Goal: Task Accomplishment & Management: Complete application form

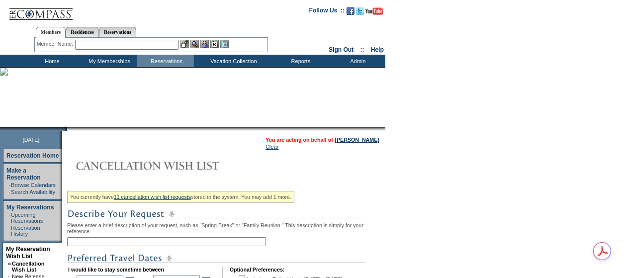
click at [111, 241] on input "text" at bounding box center [166, 241] width 199 height 9
click at [87, 243] on input "text" at bounding box center [166, 241] width 199 height 9
type input "Vail On Any Unit"
click at [160, 147] on td "You are acting on behalf of: Gary York Clear" at bounding box center [223, 143] width 313 height 15
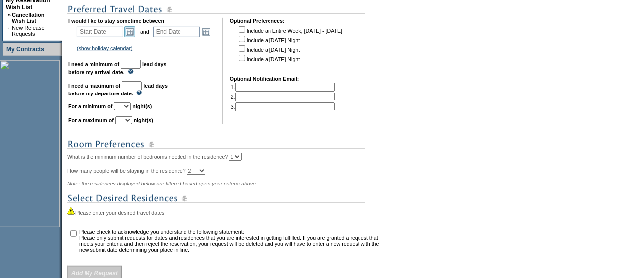
click at [134, 34] on link "Open the calendar popup." at bounding box center [129, 31] width 11 height 11
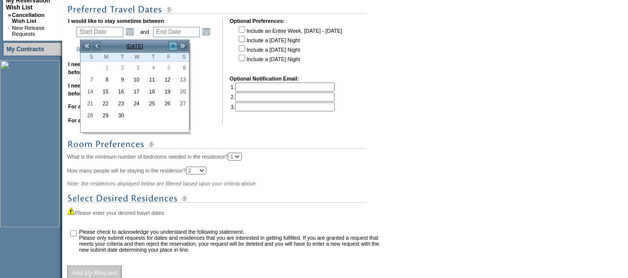
click at [173, 46] on link ">" at bounding box center [173, 46] width 10 height 10
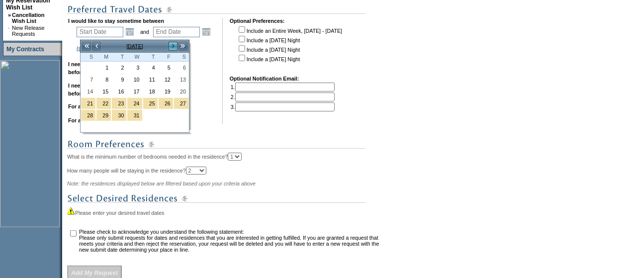
click at [173, 46] on link ">" at bounding box center [173, 46] width 10 height 10
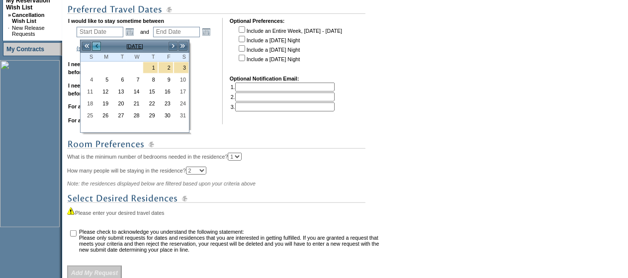
click at [96, 46] on link "<" at bounding box center [96, 46] width 10 height 10
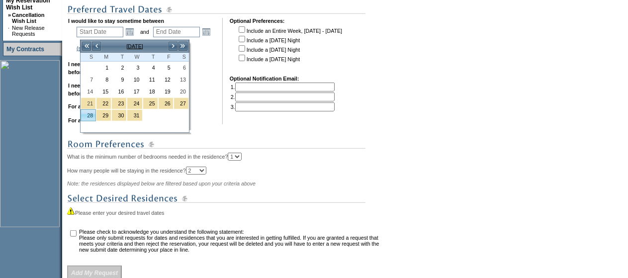
click at [87, 115] on link "28" at bounding box center [88, 115] width 14 height 11
type input "2025-12-28"
type input "2025-12-29"
type input "12/28/2025"
type input "12/29/2025"
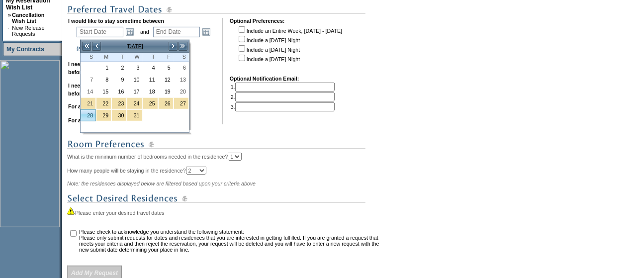
type input "118"
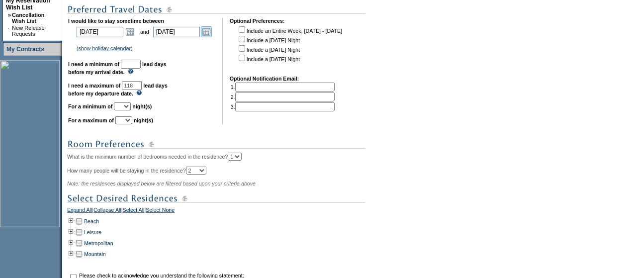
click at [211, 31] on link "Open the calendar popup." at bounding box center [206, 31] width 11 height 11
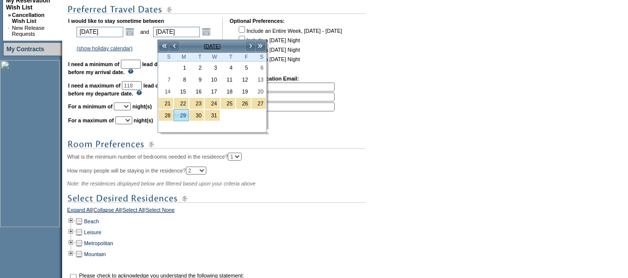
click at [182, 114] on link "29" at bounding box center [181, 115] width 14 height 11
click at [182, 115] on link "29" at bounding box center [181, 115] width 14 height 11
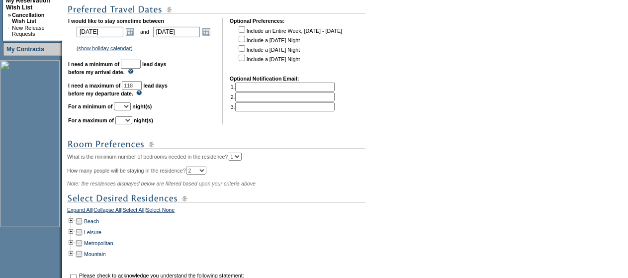
click at [136, 64] on input "text" at bounding box center [131, 64] width 20 height 9
type input "30"
click at [131, 110] on select "1 2 3 4 5 6 7 8 9 10 11 12 13 14" at bounding box center [122, 106] width 17 height 8
select select "1"
click at [126, 107] on select "1 2 3 4 5 6 7 8 9 10 11 12 13 14" at bounding box center [122, 106] width 17 height 8
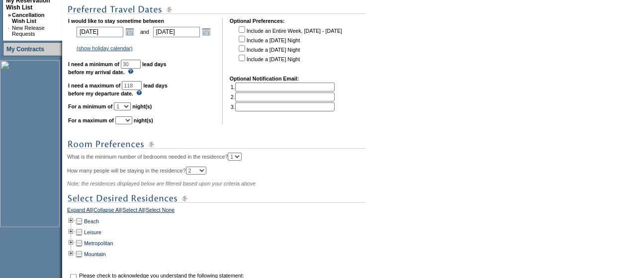
click at [132, 123] on select "1 2 3 4 5 6 7 8 9 10 11 12 13 14" at bounding box center [123, 120] width 17 height 8
select select "1"
click at [127, 121] on select "1 2 3 4 5 6 7 8 9 10 11 12 13 14" at bounding box center [123, 120] width 17 height 8
click at [214, 226] on div "Beach" at bounding box center [225, 221] width 316 height 11
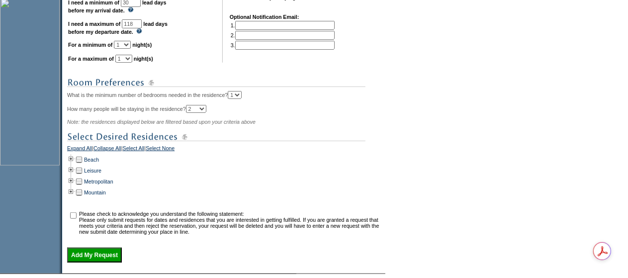
scroll to position [379, 0]
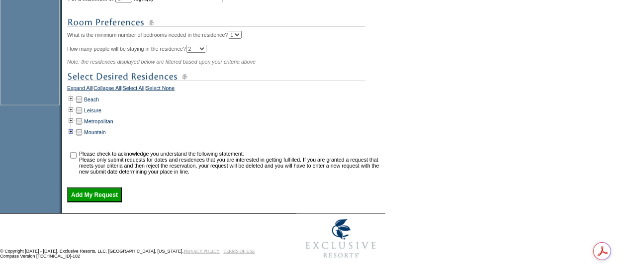
click at [75, 132] on td at bounding box center [71, 132] width 8 height 11
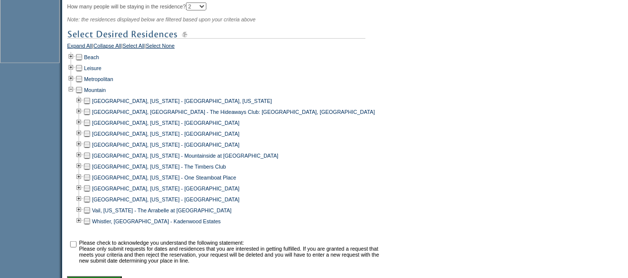
scroll to position [429, 0]
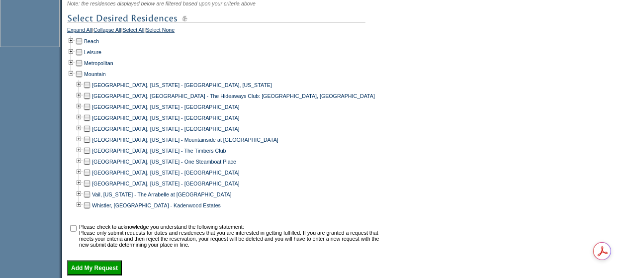
click at [89, 199] on td at bounding box center [87, 194] width 8 height 11
click at [76, 232] on input "checkbox" at bounding box center [73, 228] width 6 height 6
checkbox input "true"
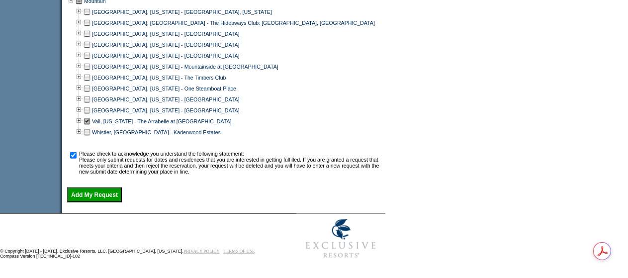
scroll to position [510, 0]
click at [87, 202] on input "Add My Request" at bounding box center [94, 194] width 55 height 15
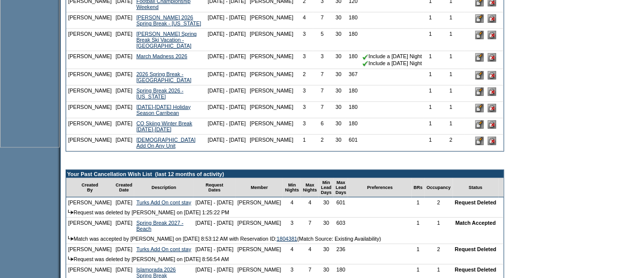
scroll to position [348, 0]
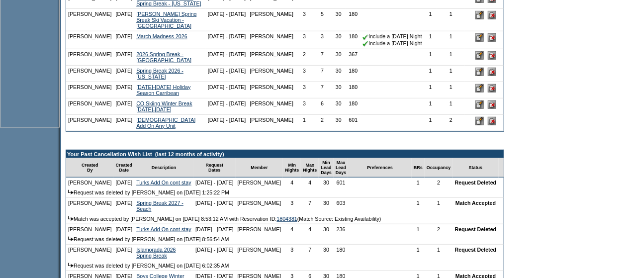
click at [479, 125] on input "image" at bounding box center [479, 121] width 8 height 8
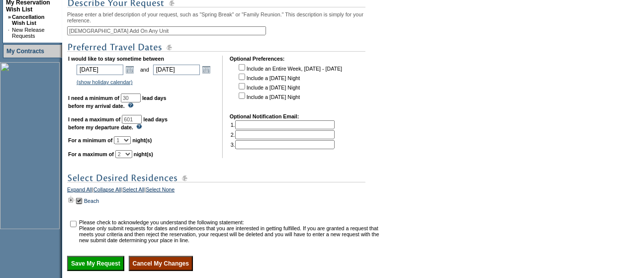
scroll to position [249, 0]
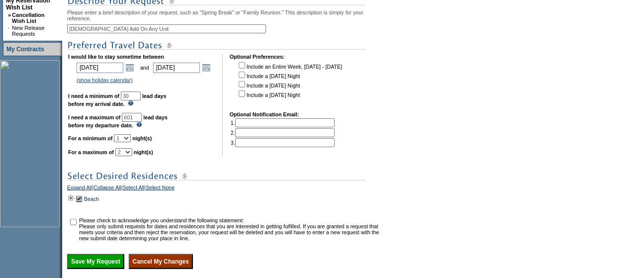
click at [131, 142] on select "1 2 3 4 5 6 7 8 9 10 11 12 13 14" at bounding box center [122, 138] width 17 height 8
select select "2"
click at [126, 142] on select "1 2 3 4 5 6 7 8 9 10 11 12 13 14" at bounding box center [122, 138] width 17 height 8
click at [193, 137] on td "I would like to stay sometime between 2027-03-30 3/30/2027 Open the calendar po…" at bounding box center [141, 105] width 147 height 102
click at [75, 225] on input "checkbox" at bounding box center [73, 222] width 6 height 6
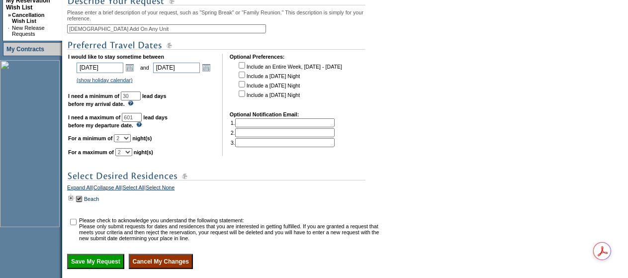
checkbox input "true"
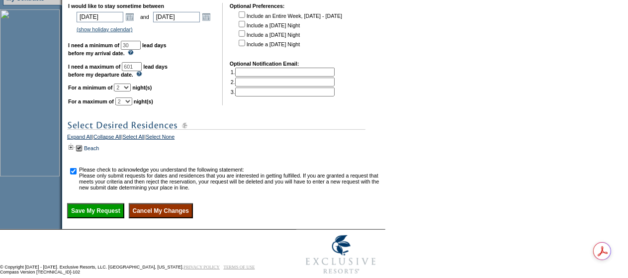
scroll to position [338, 0]
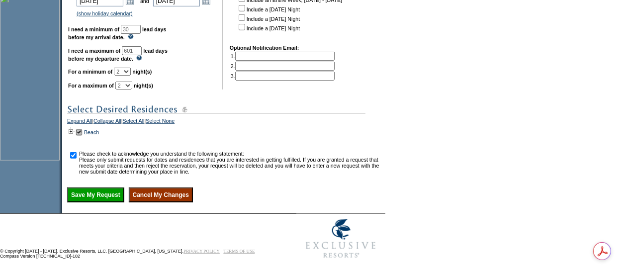
click at [102, 194] on input "Save My Request" at bounding box center [95, 194] width 57 height 15
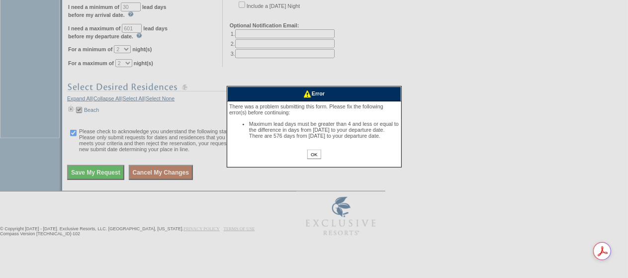
click at [314, 159] on input "OK" at bounding box center [313, 154] width 13 height 9
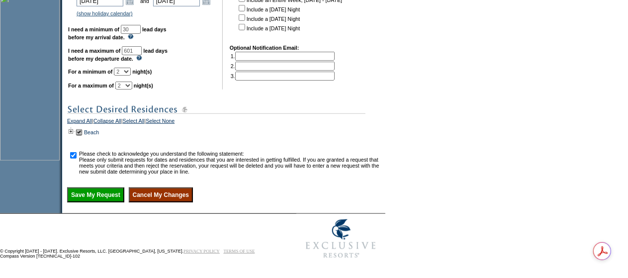
click at [142, 46] on input "601" at bounding box center [132, 50] width 20 height 9
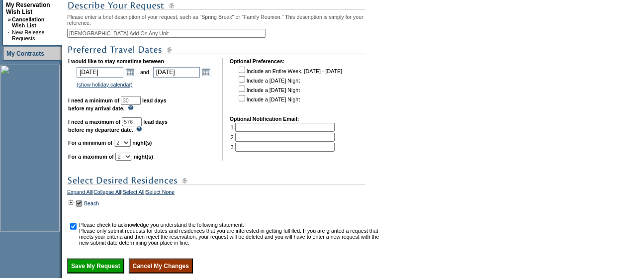
scroll to position [238, 0]
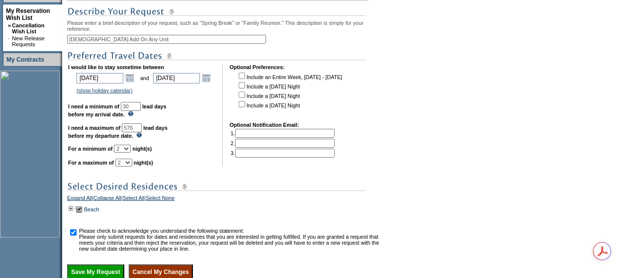
type input "576"
click at [415, 72] on form "Follow Us ::" at bounding box center [314, 51] width 628 height 579
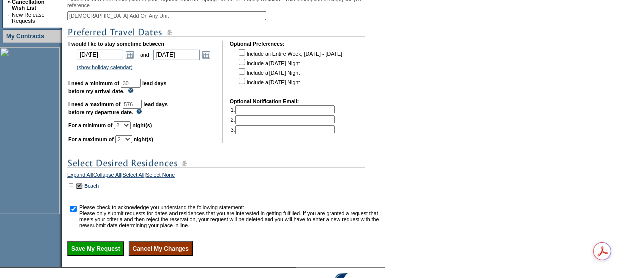
scroll to position [338, 0]
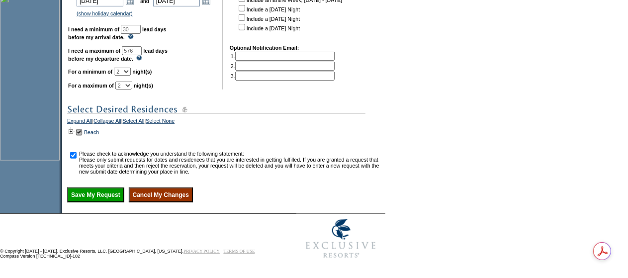
click at [81, 196] on input "Save My Request" at bounding box center [95, 194] width 57 height 15
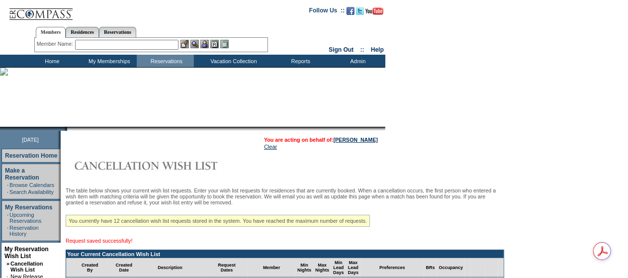
click at [53, 59] on td "Home" at bounding box center [50, 61] width 57 height 12
